Goal: Information Seeking & Learning: Find specific page/section

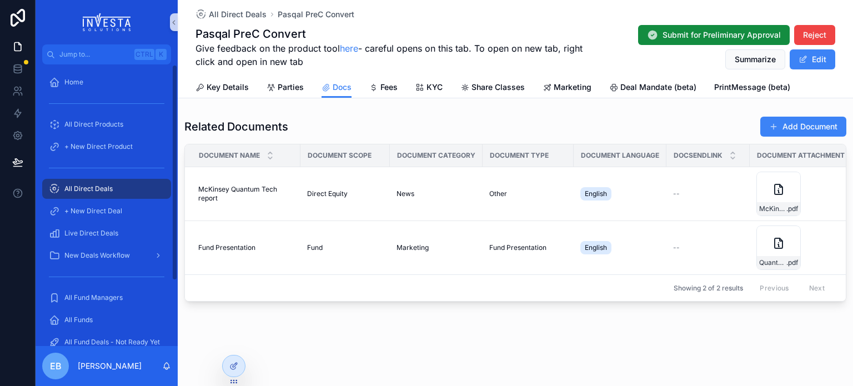
click at [95, 129] on div "All Direct Products" at bounding box center [106, 124] width 115 height 18
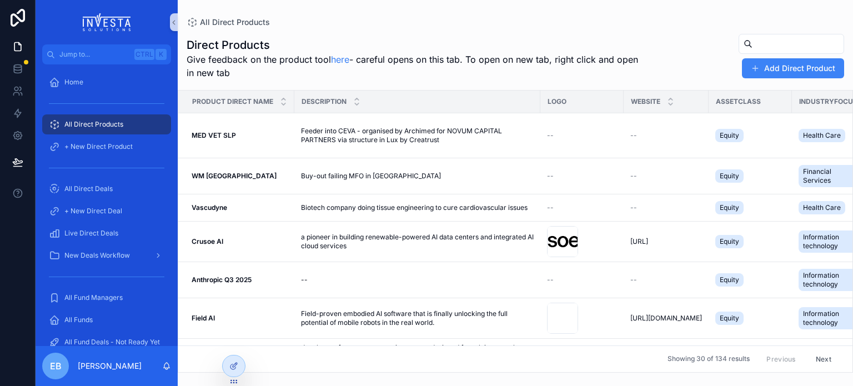
click at [752, 42] on input "scrollable content" at bounding box center [797, 44] width 91 height 16
type input "******"
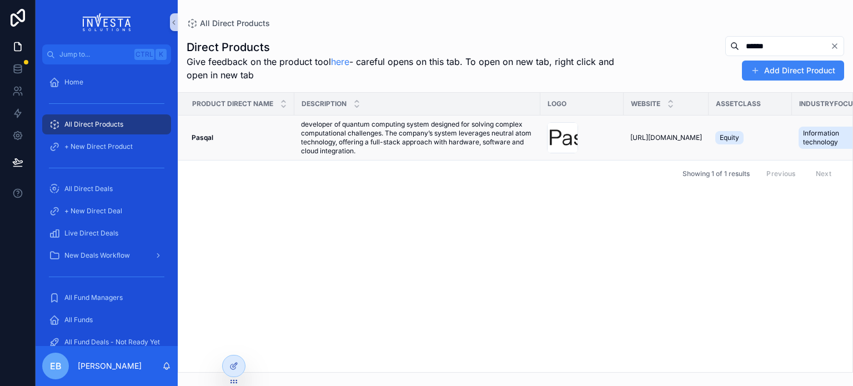
click at [197, 137] on strong "Pasqal" at bounding box center [202, 137] width 22 height 8
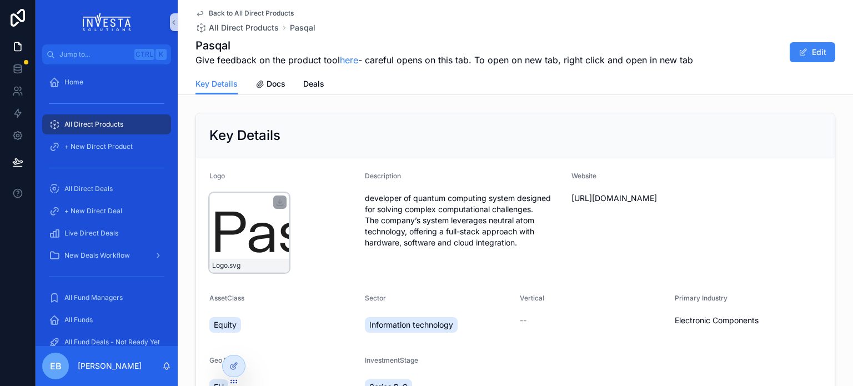
click at [258, 231] on div "Logo .svg" at bounding box center [249, 233] width 80 height 80
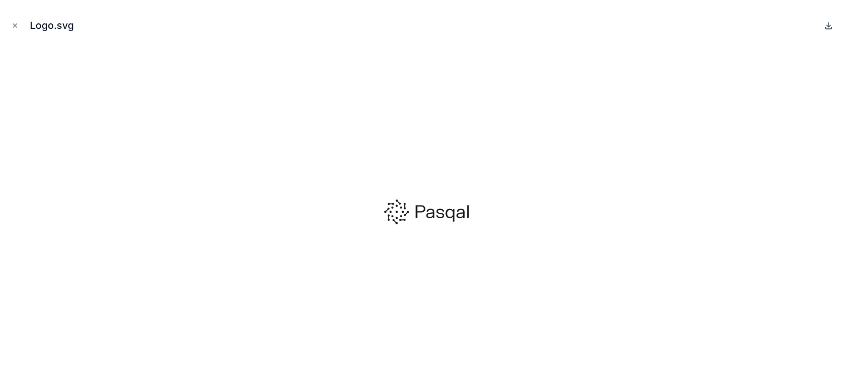
click at [832, 26] on icon at bounding box center [828, 25] width 9 height 9
